Goal: Task Accomplishment & Management: Complete application form

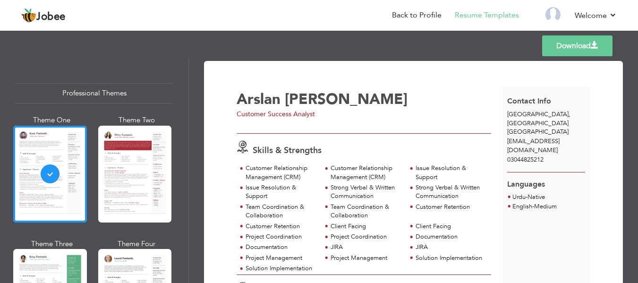
scroll to position [37, 0]
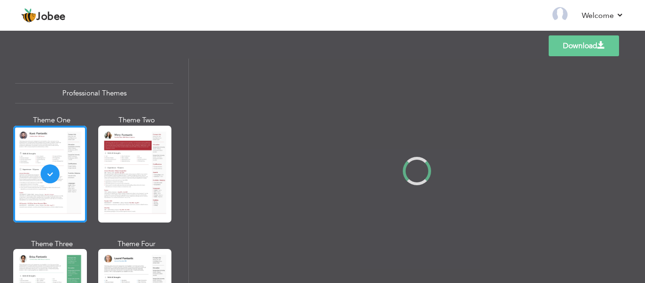
scroll to position [37, 0]
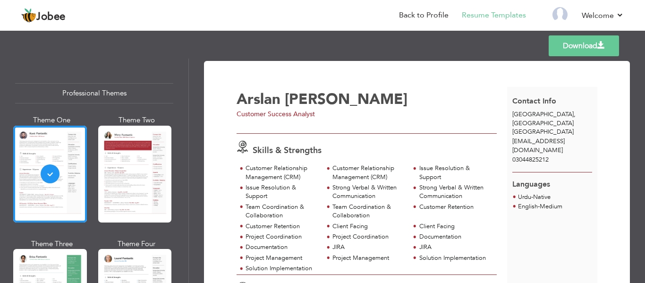
click at [427, 47] on div "Templates Download" at bounding box center [322, 46] width 645 height 30
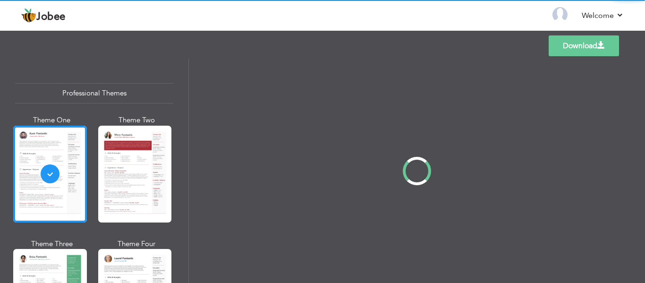
scroll to position [37, 0]
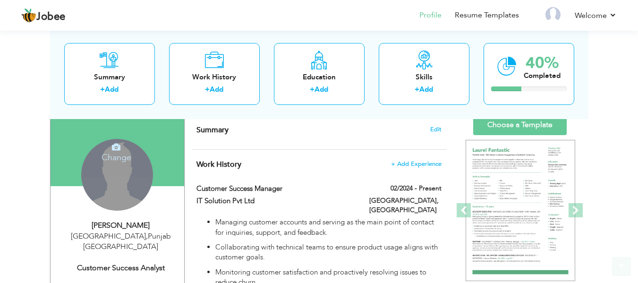
scroll to position [142, 0]
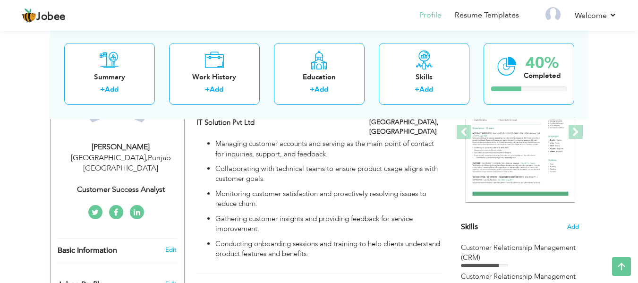
click at [119, 145] on div "[PERSON_NAME]" at bounding box center [121, 147] width 127 height 11
type input "Arslan"
type input "[PERSON_NAME]"
select select "number:166"
select select "number:7"
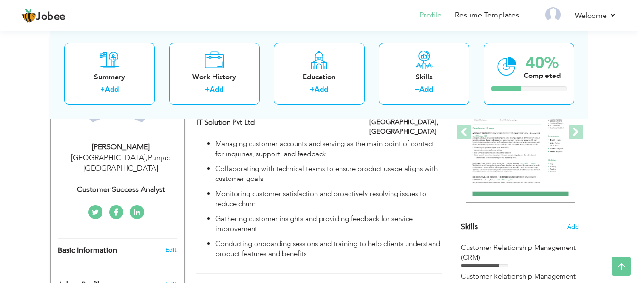
type input "Customer Success Analyst"
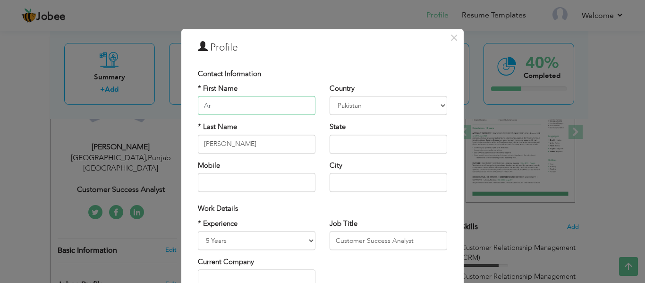
type input "A"
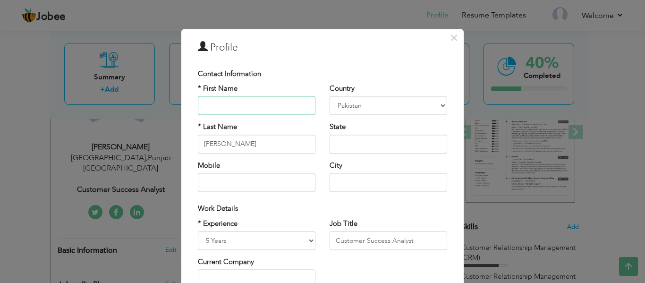
type input "I"
click at [600, 94] on div "× Profile Contact Information * First Name * Last Name [PERSON_NAME]" at bounding box center [322, 141] width 645 height 283
